Goal: Task Accomplishment & Management: Use online tool/utility

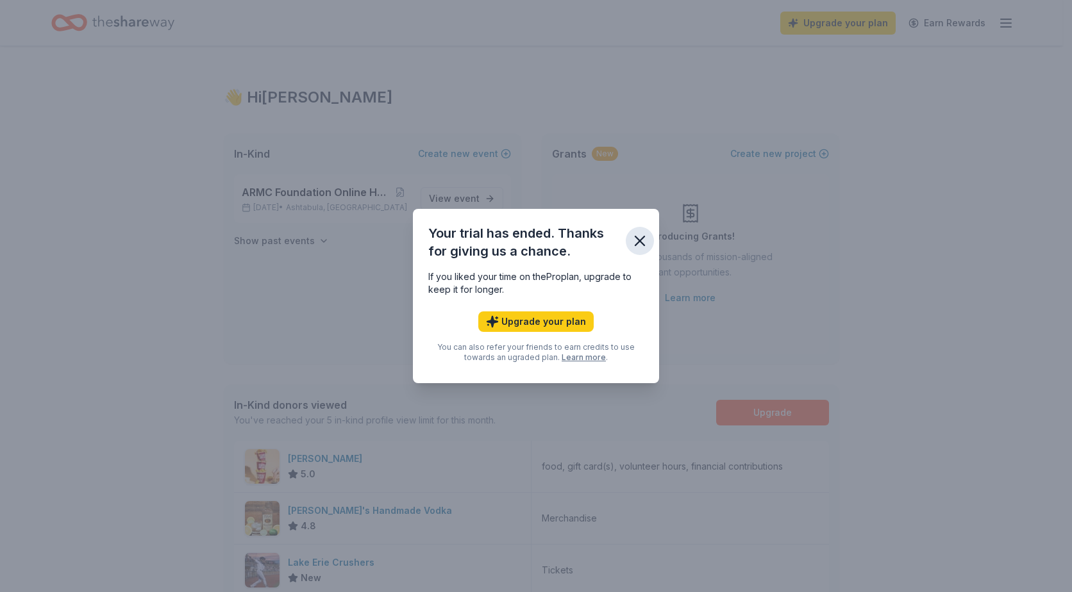
click at [636, 238] on icon "button" at bounding box center [639, 241] width 9 height 9
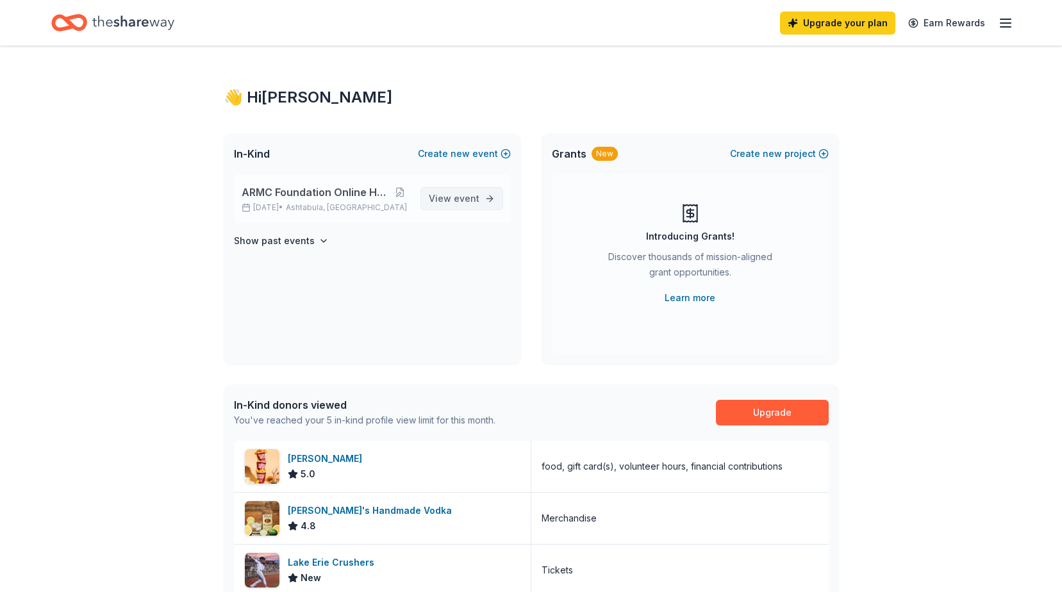
click at [463, 199] on span "event" at bounding box center [467, 198] width 26 height 11
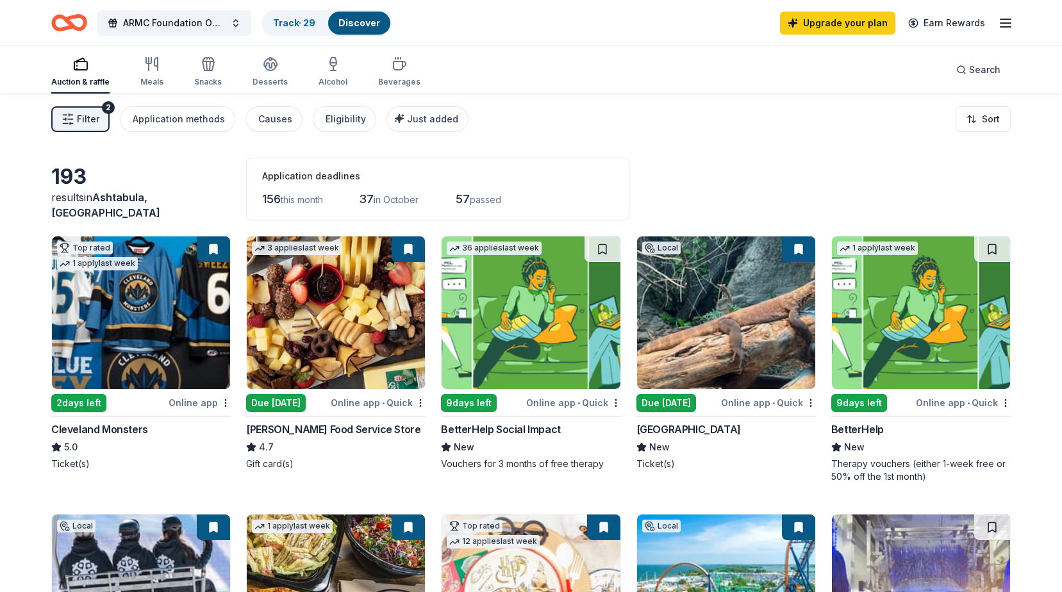
click at [396, 203] on span "in October" at bounding box center [396, 199] width 45 height 11
click at [312, 19] on link "Track · 29" at bounding box center [294, 22] width 42 height 11
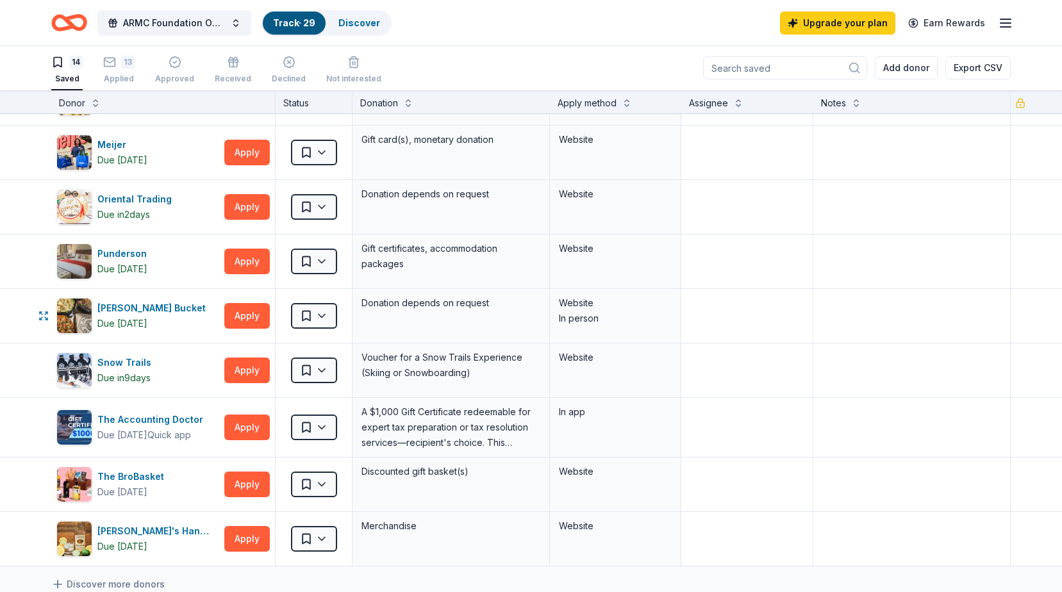
scroll to position [385, 0]
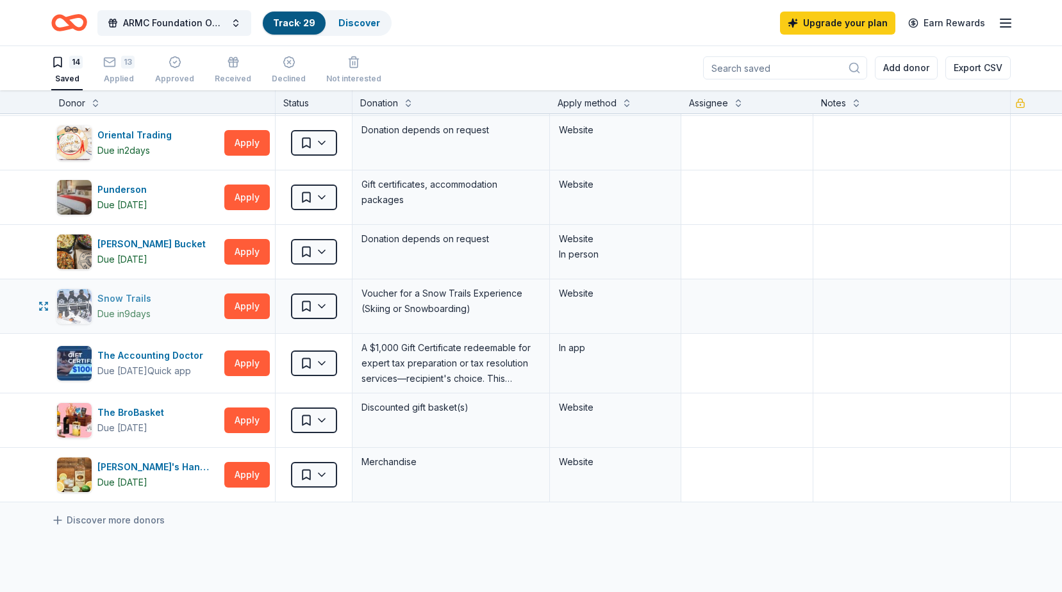
click at [127, 302] on div "Snow Trails" at bounding box center [126, 298] width 59 height 15
click at [249, 309] on button "Apply" at bounding box center [247, 307] width 46 height 26
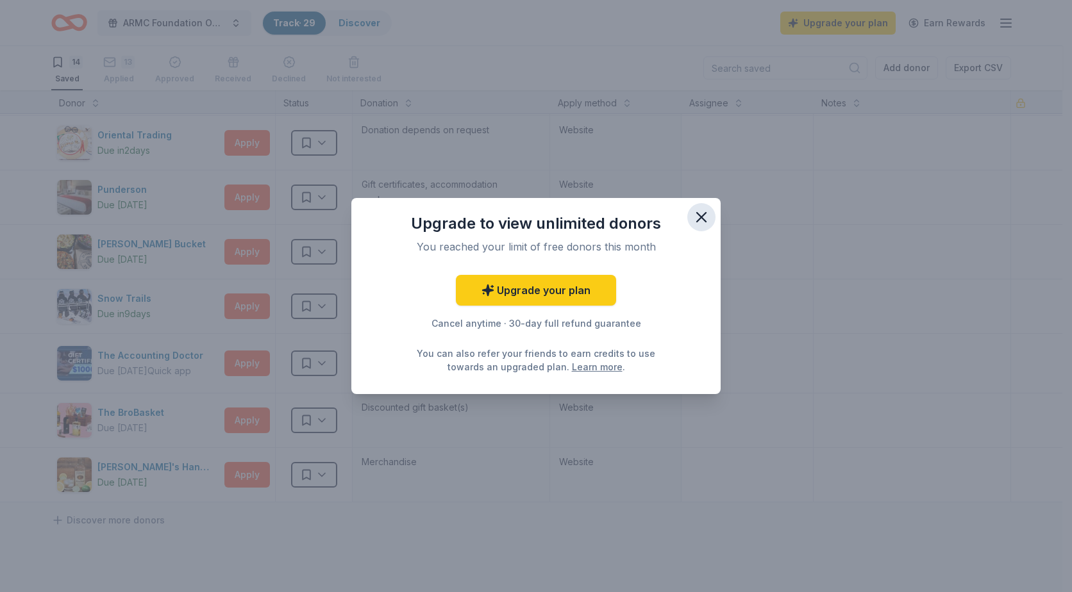
click at [699, 210] on icon "button" at bounding box center [701, 217] width 18 height 18
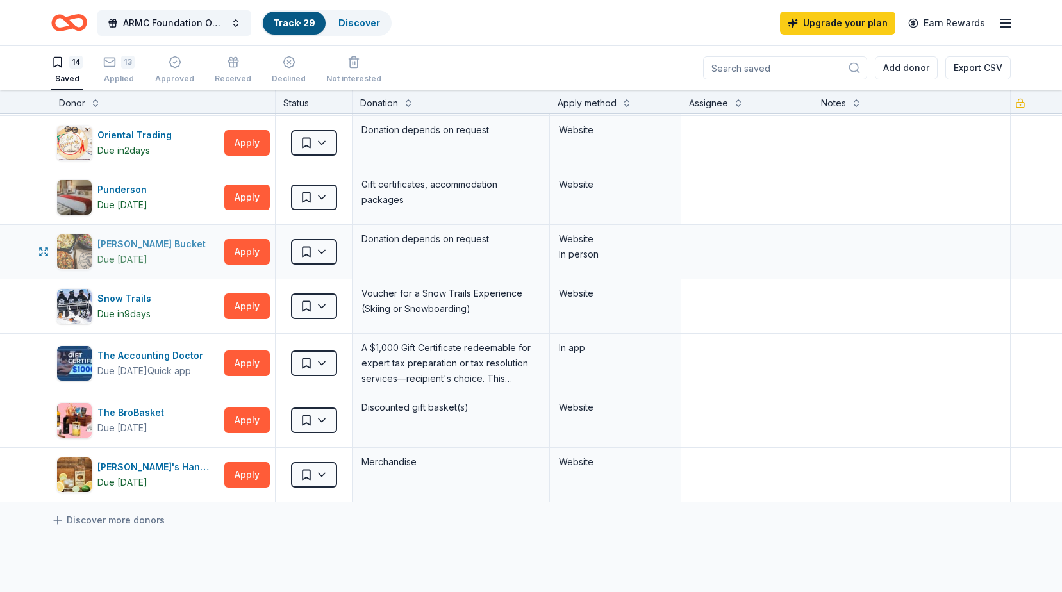
scroll to position [449, 0]
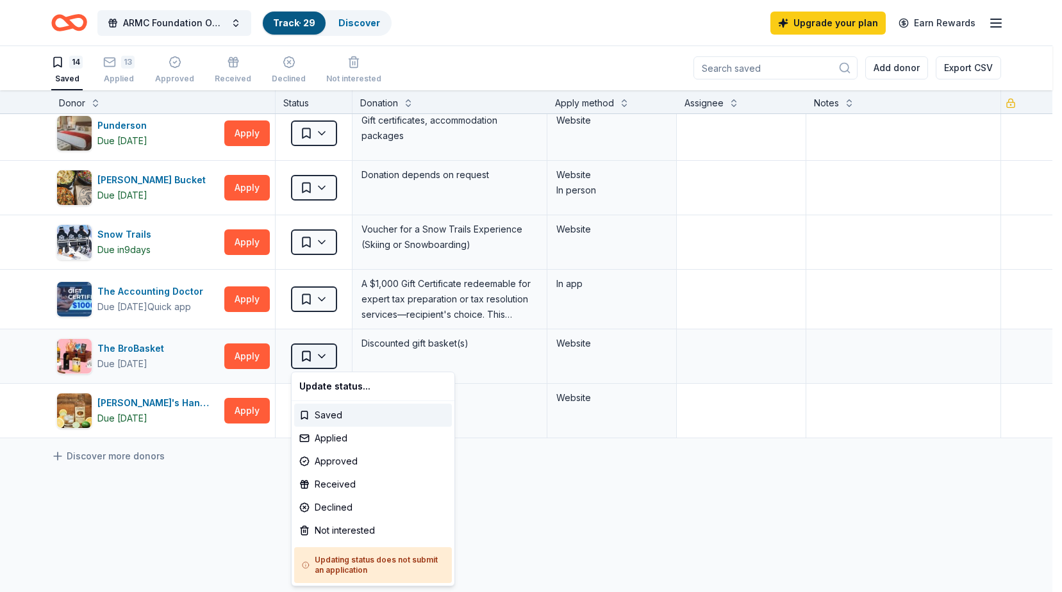
click at [312, 362] on html "ARMC Foundation Online Holiday Raffle Track · 29 Discover Upgrade your plan Ear…" at bounding box center [531, 295] width 1062 height 592
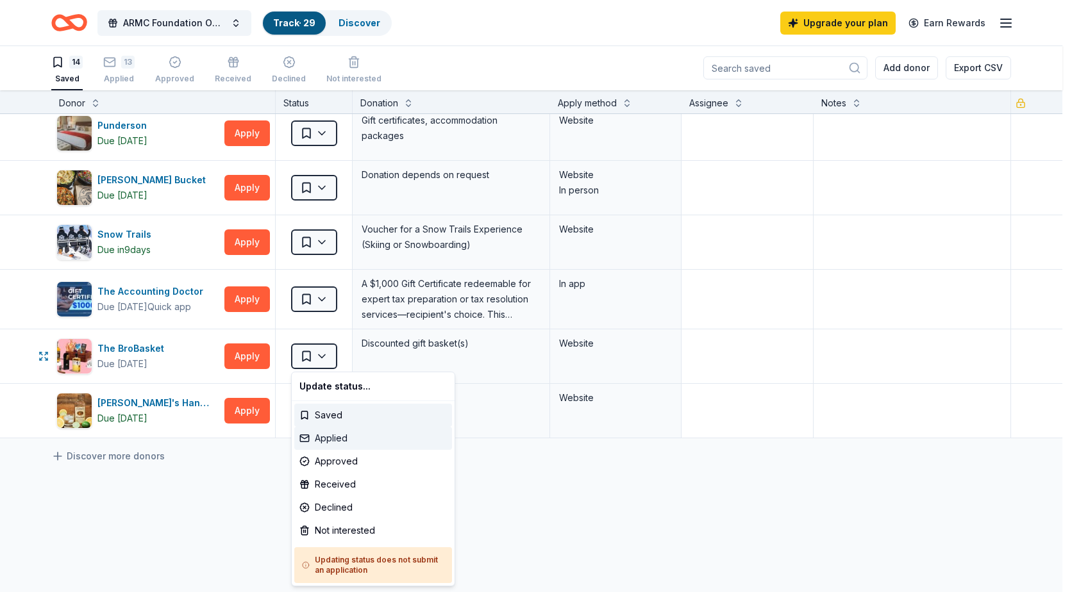
click at [322, 441] on div "Applied" at bounding box center [373, 438] width 158 height 23
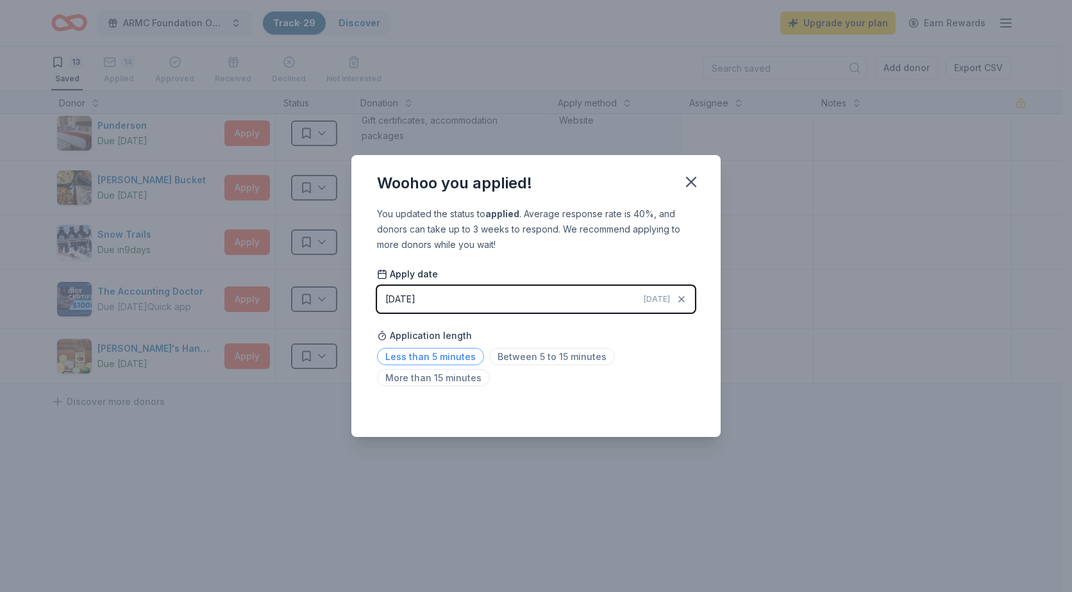
click at [463, 356] on span "Less than 5 minutes" at bounding box center [430, 356] width 107 height 17
click at [694, 188] on icon "button" at bounding box center [691, 182] width 18 height 18
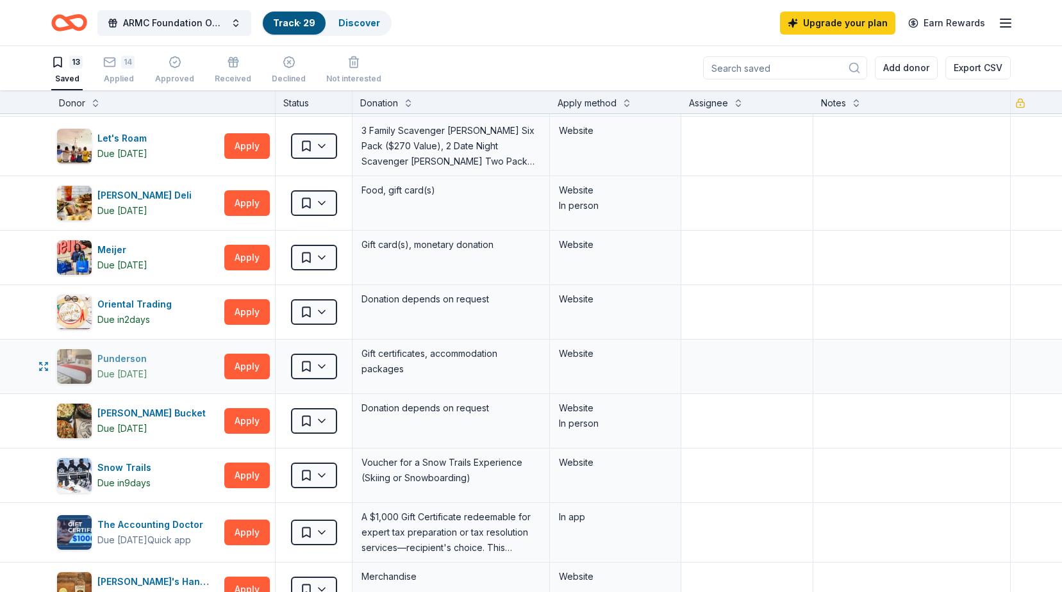
scroll to position [192, 0]
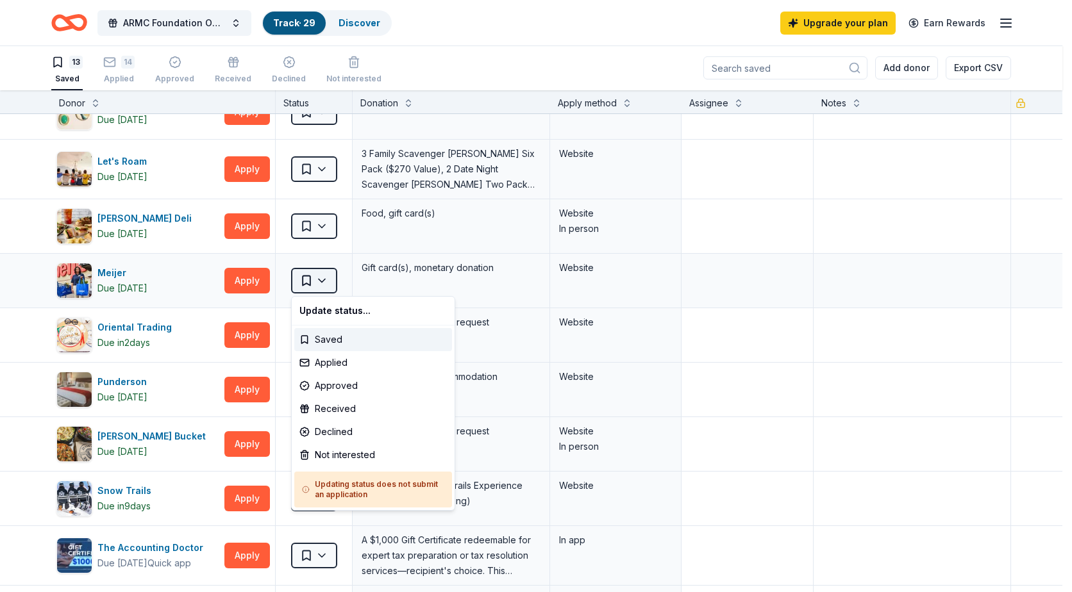
click at [321, 280] on html "ARMC Foundation Online Holiday Raffle Track · 29 Discover Upgrade your plan Ear…" at bounding box center [536, 295] width 1072 height 592
click at [345, 360] on div "Applied" at bounding box center [373, 362] width 158 height 23
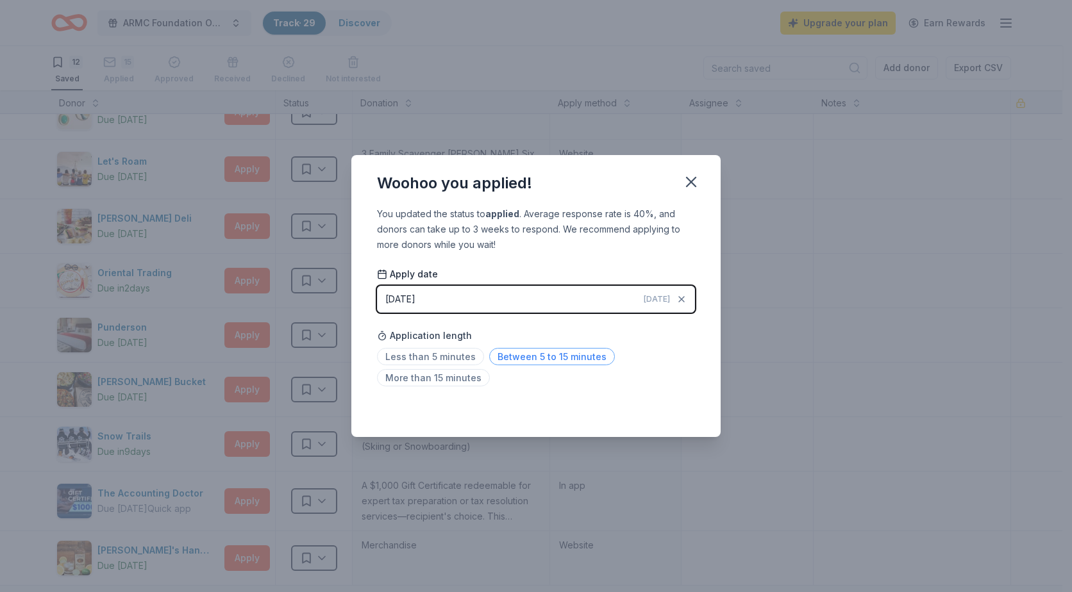
click at [523, 362] on span "Between 5 to 15 minutes" at bounding box center [552, 356] width 126 height 17
click at [689, 178] on icon "button" at bounding box center [691, 182] width 18 height 18
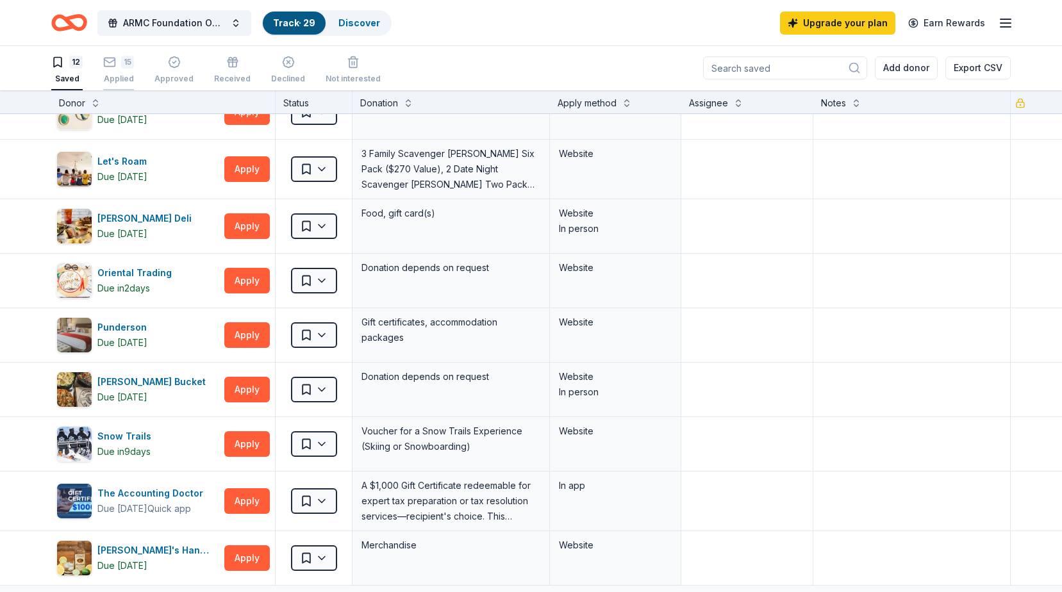
click at [113, 71] on div "15 Applied" at bounding box center [118, 63] width 31 height 28
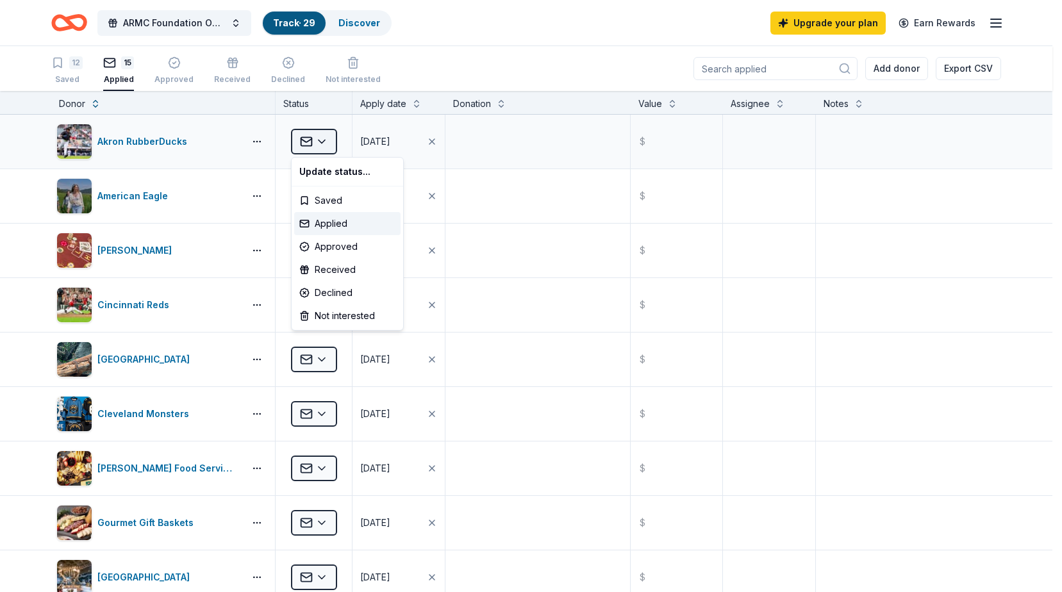
click at [328, 145] on html "ARMC Foundation Online Holiday Raffle Track · 29 Discover Upgrade your plan Ear…" at bounding box center [531, 296] width 1062 height 592
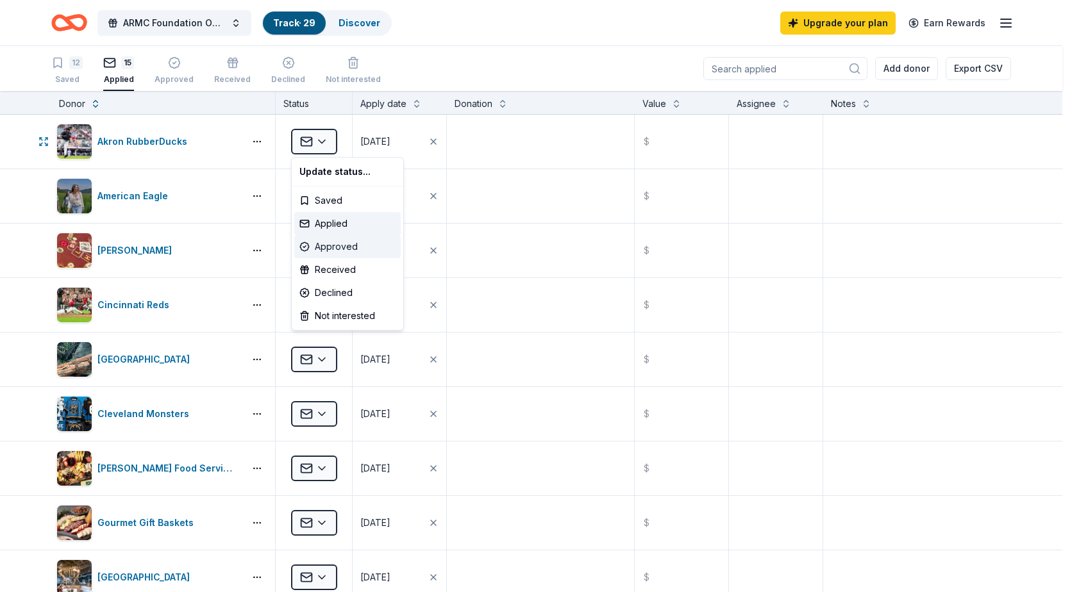
click at [329, 249] on div "Approved" at bounding box center [347, 246] width 106 height 23
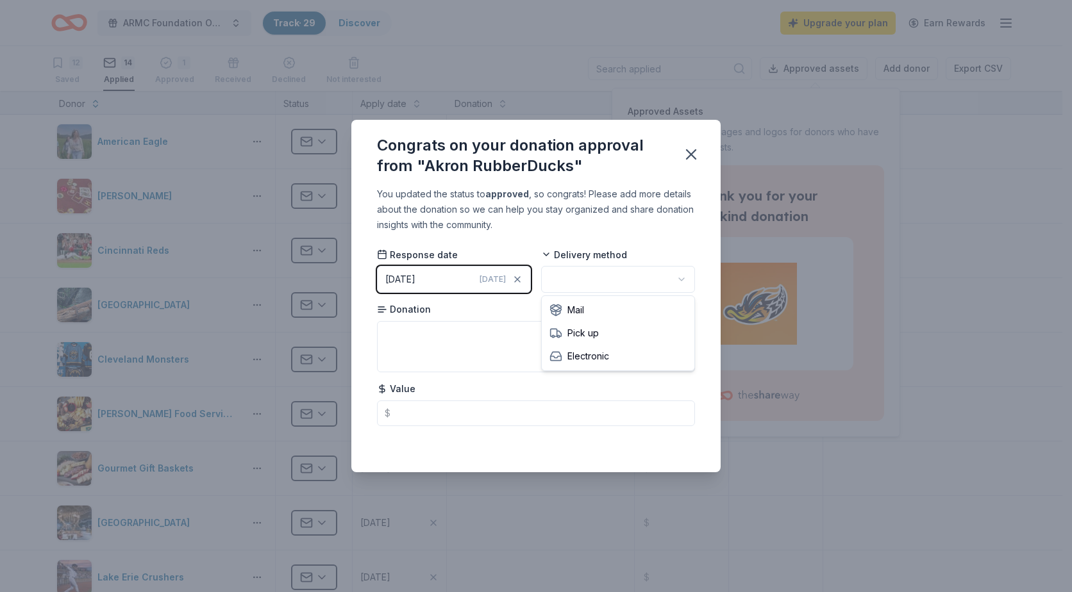
click at [595, 278] on html "ARMC Foundation Online Holiday Raffle Track · 29 Discover Upgrade your plan Ear…" at bounding box center [536, 296] width 1072 height 592
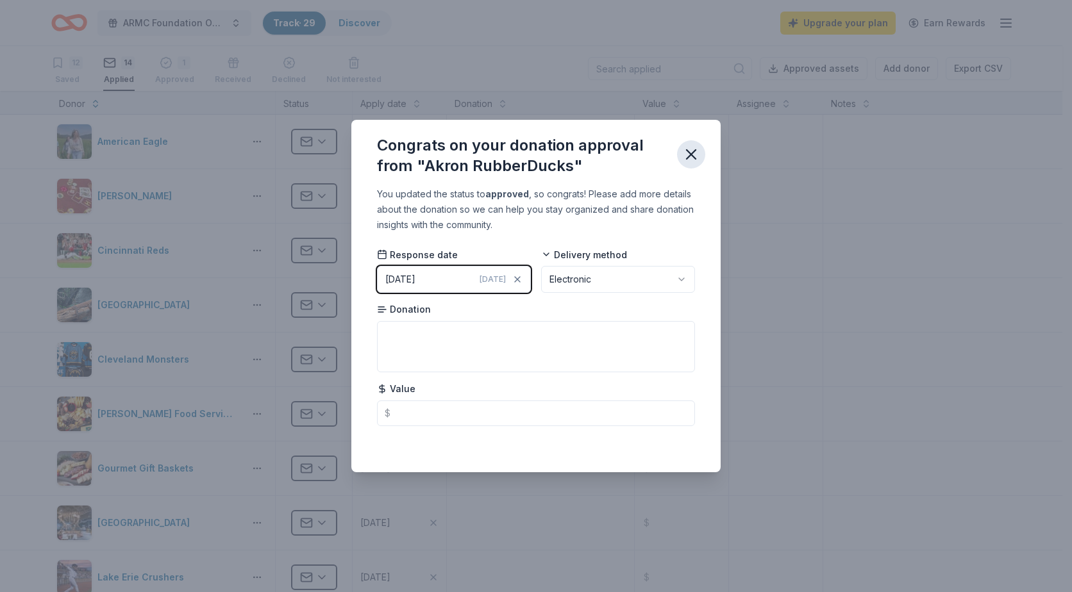
click at [687, 157] on icon "button" at bounding box center [691, 155] width 18 height 18
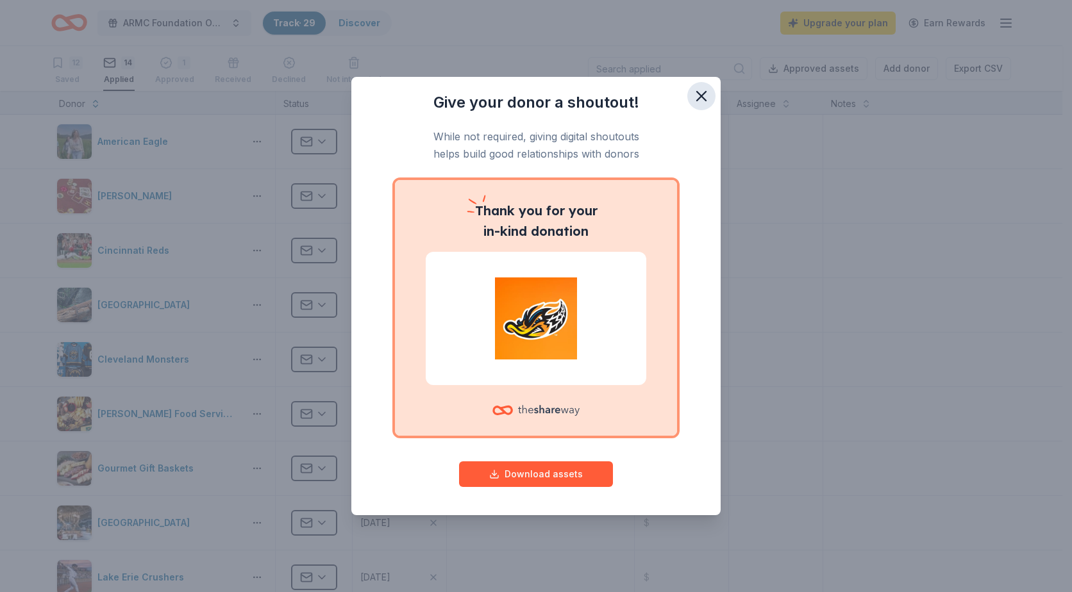
click at [704, 92] on icon "button" at bounding box center [701, 96] width 18 height 18
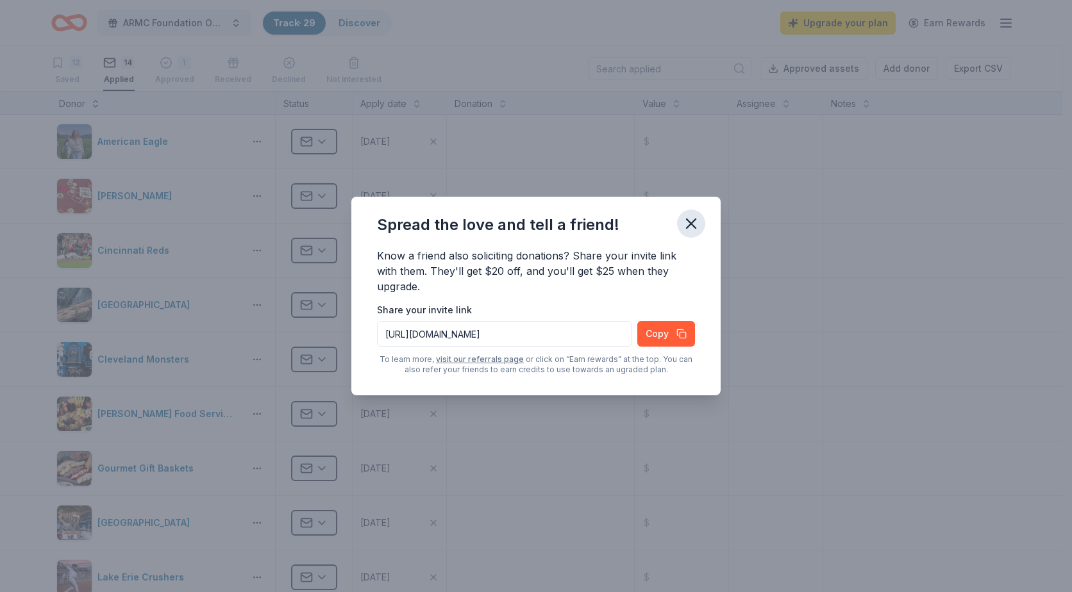
click at [695, 219] on icon "button" at bounding box center [691, 223] width 9 height 9
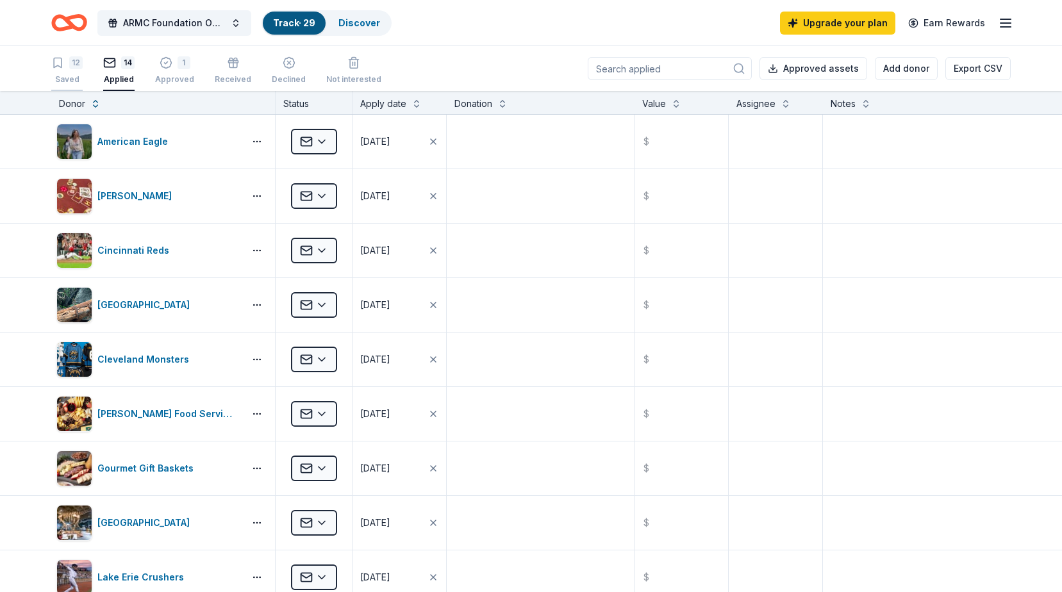
click at [72, 69] on div "12" at bounding box center [75, 62] width 13 height 13
